Goal: Information Seeking & Learning: Learn about a topic

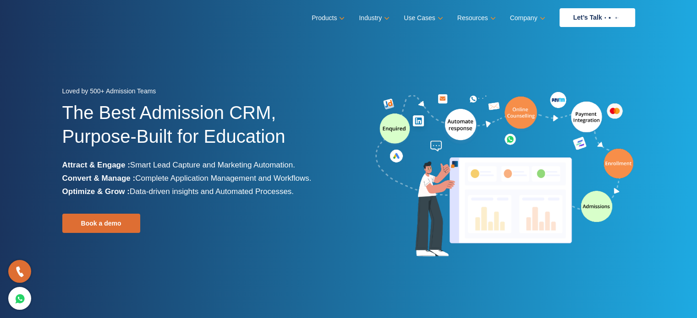
click at [123, 148] on h1 "The Best Admission CRM, Purpose-Built for Education" at bounding box center [202, 130] width 280 height 58
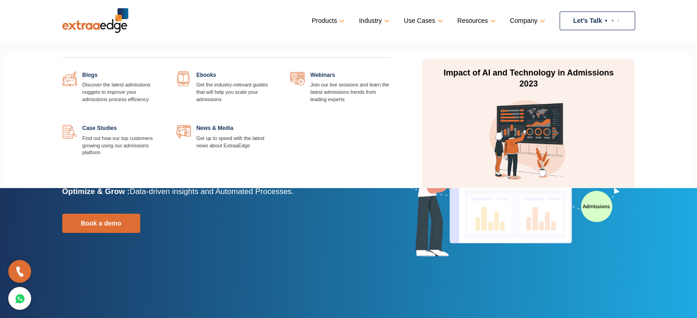
click at [162, 71] on link at bounding box center [162, 71] width 0 height 0
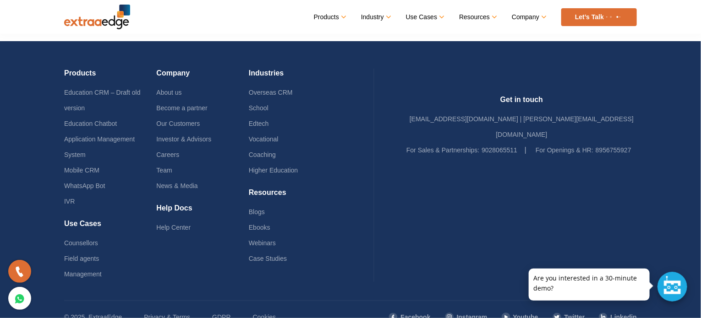
scroll to position [645, 0]
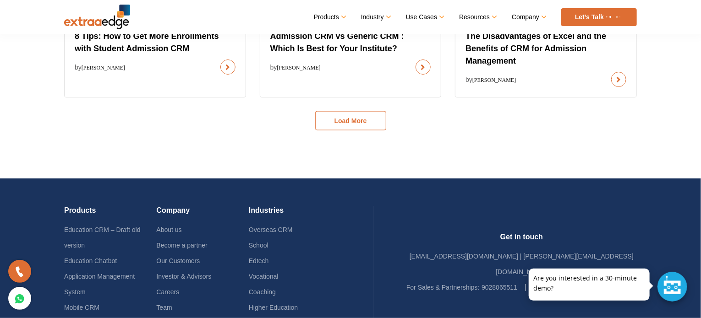
click at [338, 130] on button "Load More" at bounding box center [350, 120] width 71 height 19
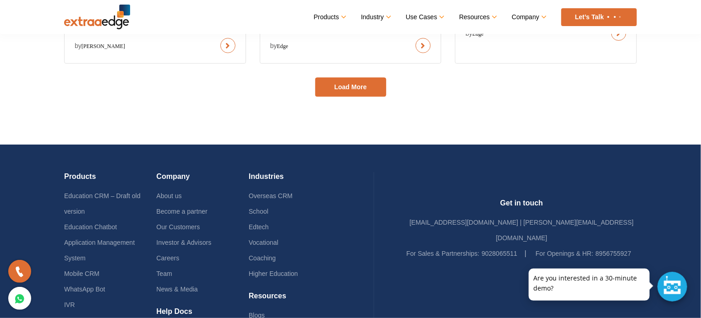
scroll to position [966, 0]
